Goal: Information Seeking & Learning: Learn about a topic

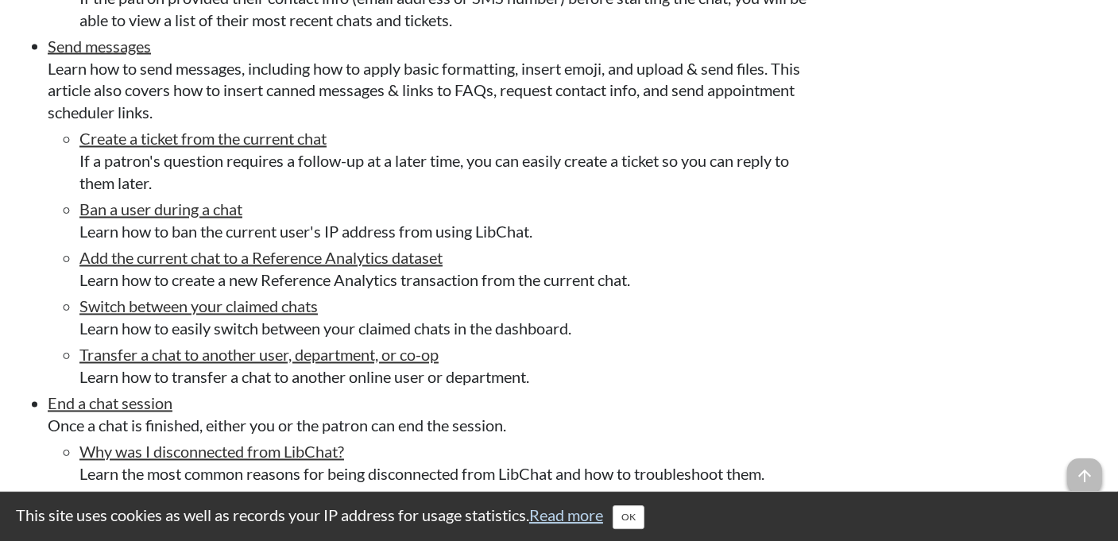
scroll to position [3664, 0]
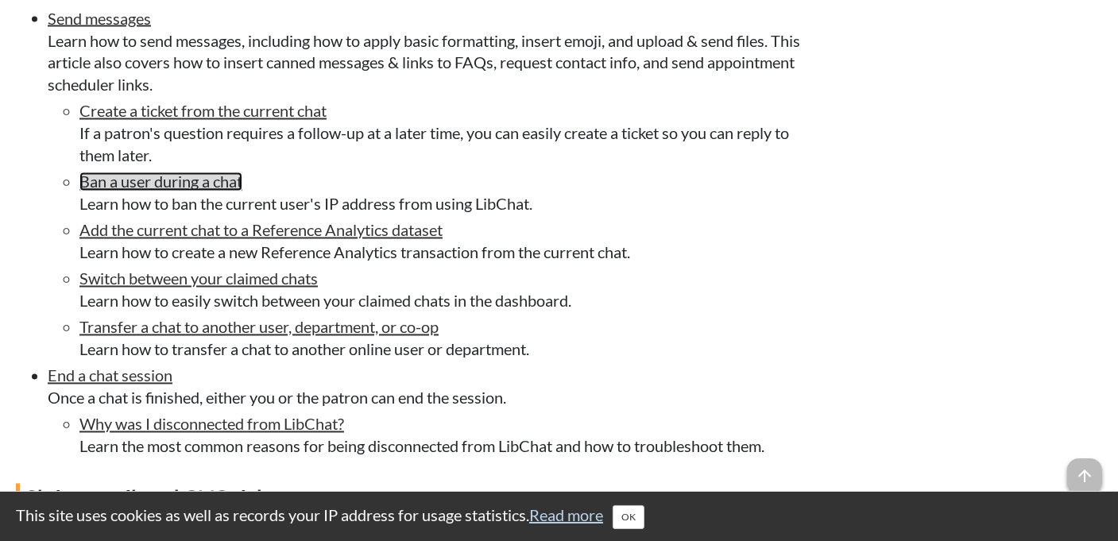
click at [207, 191] on link "Ban a user during a chat" at bounding box center [160, 181] width 163 height 19
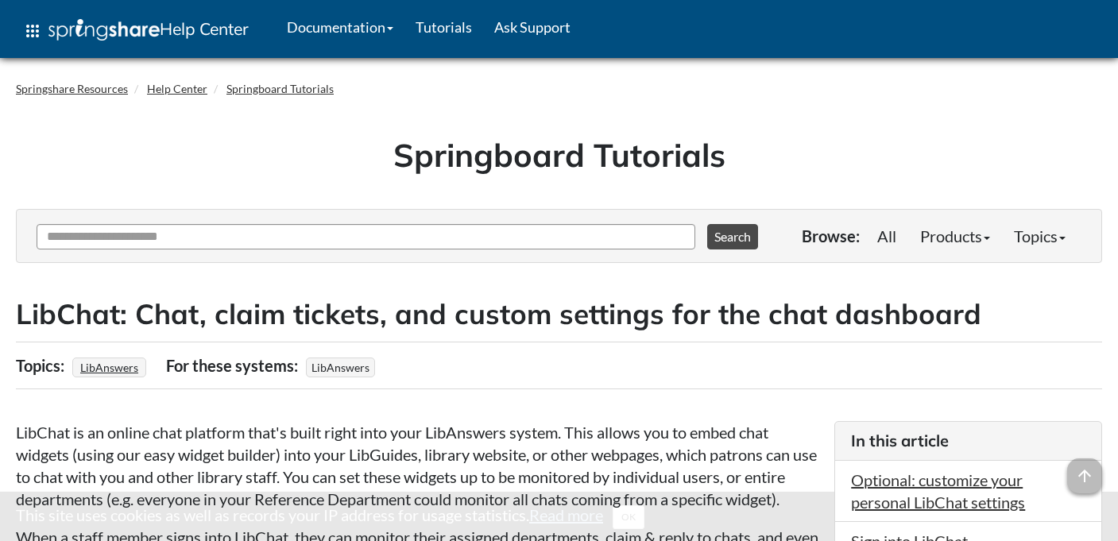
scroll to position [3664, 0]
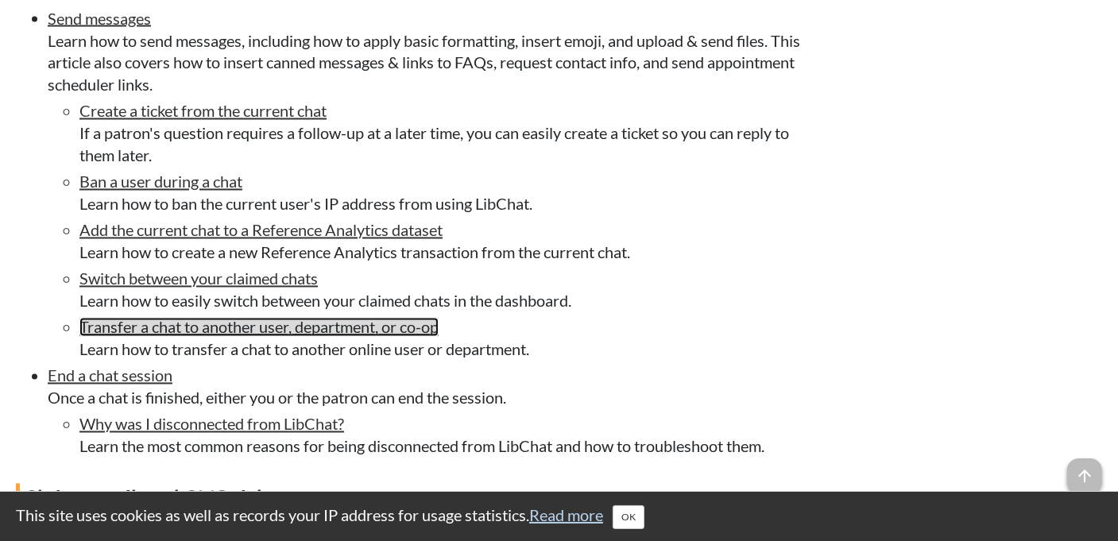
click at [368, 337] on link "Transfer a chat to another user, department, or co-op" at bounding box center [258, 327] width 359 height 19
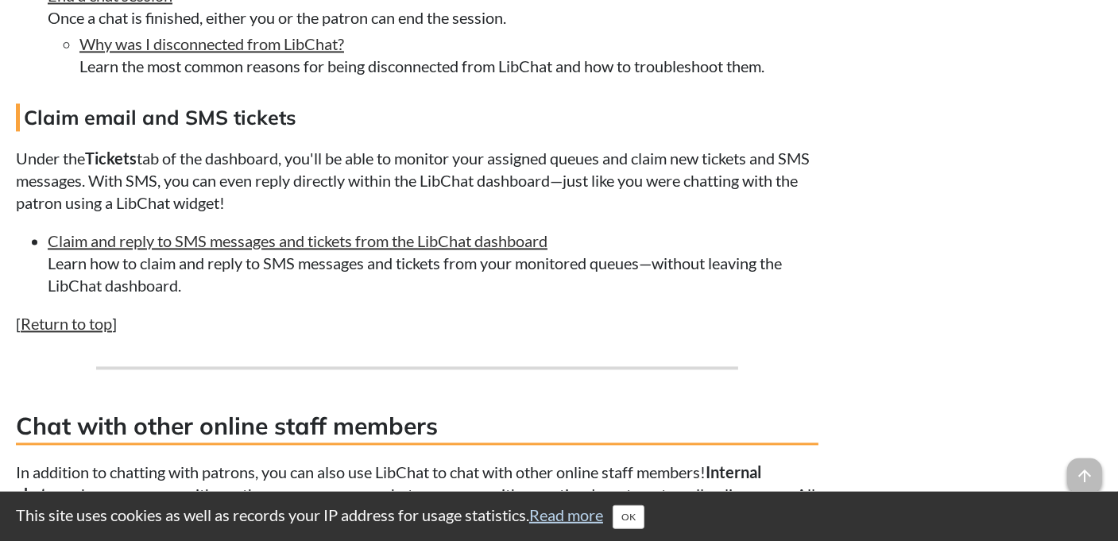
scroll to position [4106, 0]
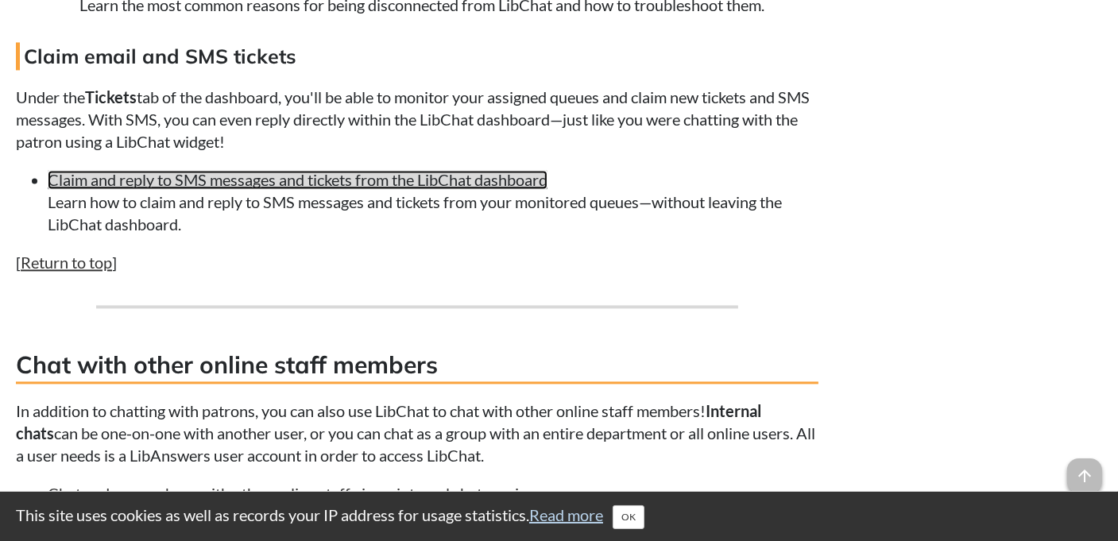
click at [457, 189] on link "Claim and reply to SMS messages and tickets from the LibChat dashboard" at bounding box center [298, 179] width 500 height 19
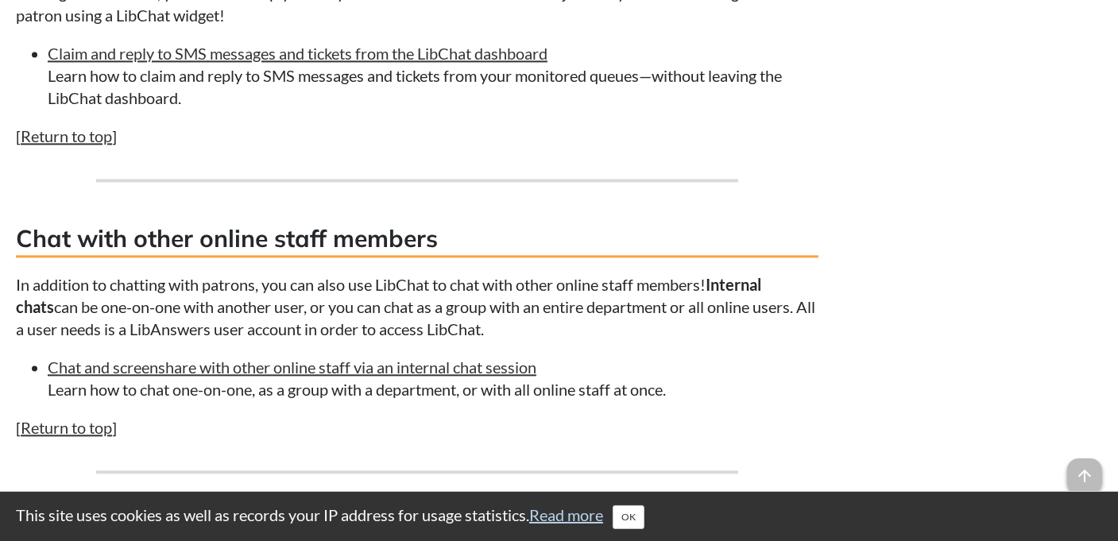
scroll to position [4358, 0]
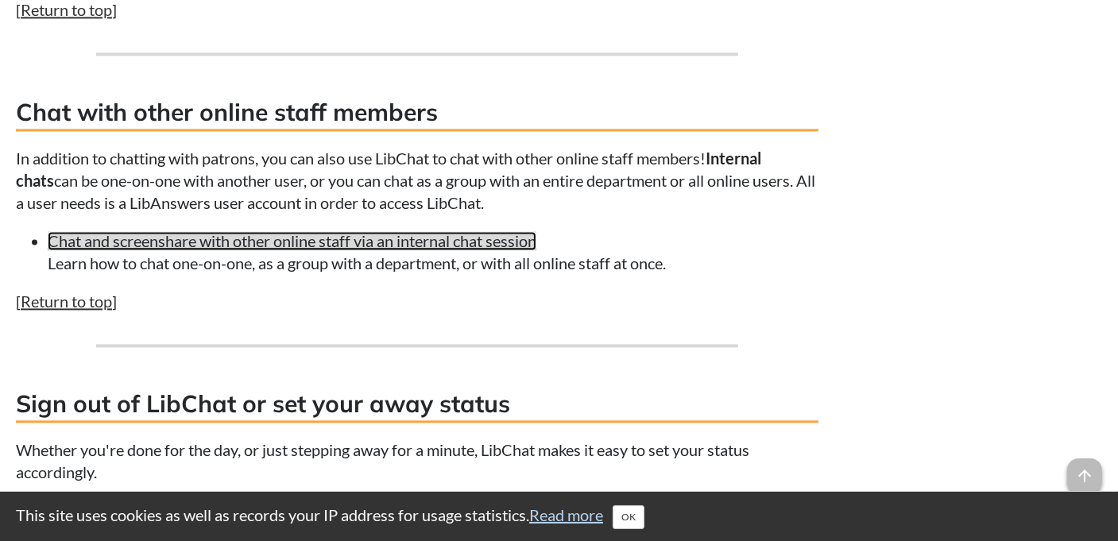
click at [385, 250] on link "Chat and screenshare with other online staff via an internal chat session" at bounding box center [292, 240] width 489 height 19
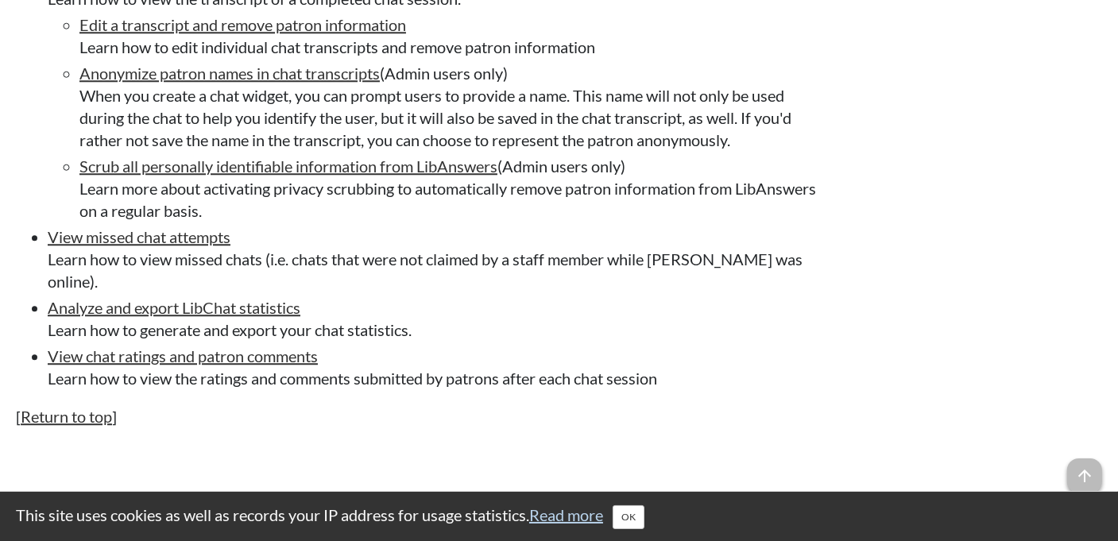
scroll to position [5432, 0]
